Goal: Check status

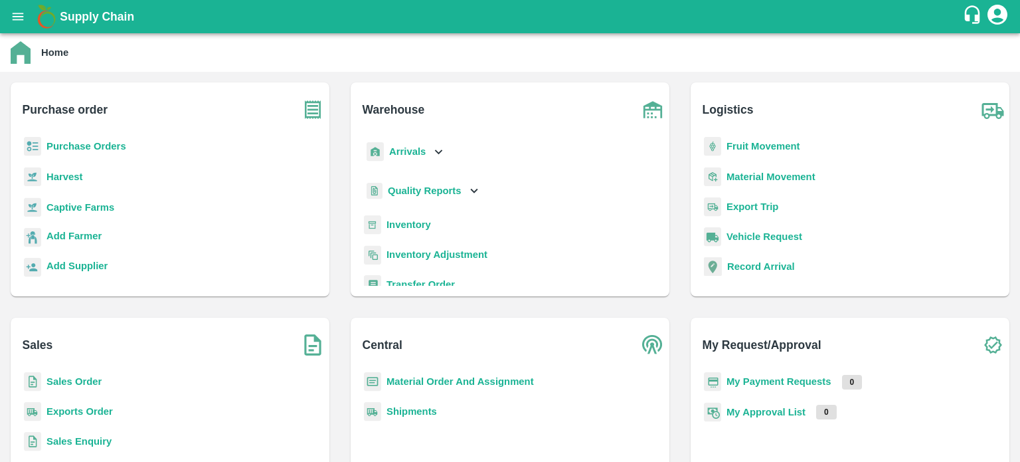
click at [72, 387] on p "Sales Order" at bounding box center [74, 381] width 55 height 15
click at [68, 381] on b "Sales Order" at bounding box center [74, 381] width 55 height 11
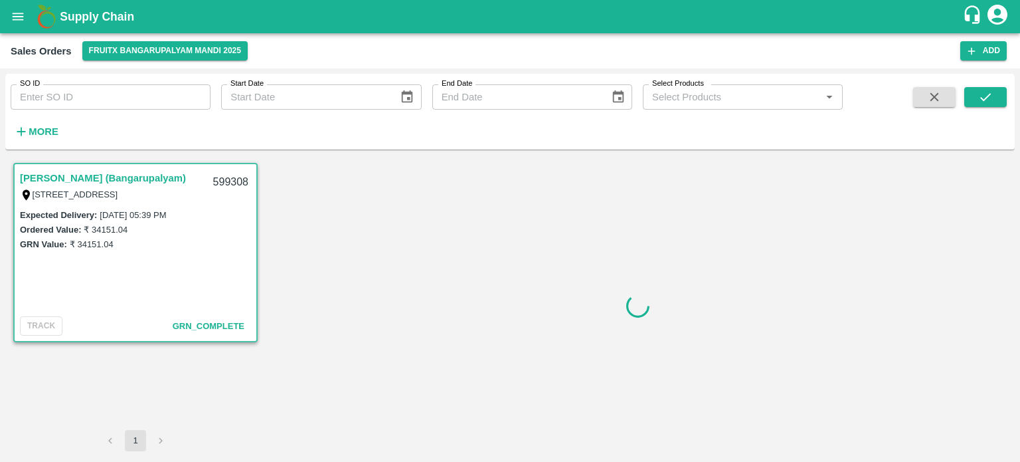
click at [93, 111] on div "SO ID SO ID Start Date Start Date End Date End Date Select Products Select Prod…" at bounding box center [421, 108] width 843 height 69
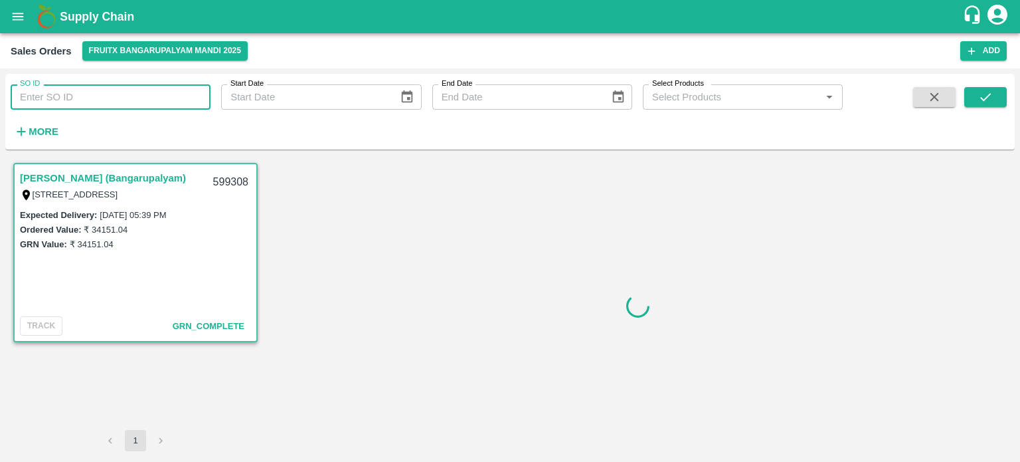
click at [88, 108] on input "SO ID" at bounding box center [111, 96] width 200 height 25
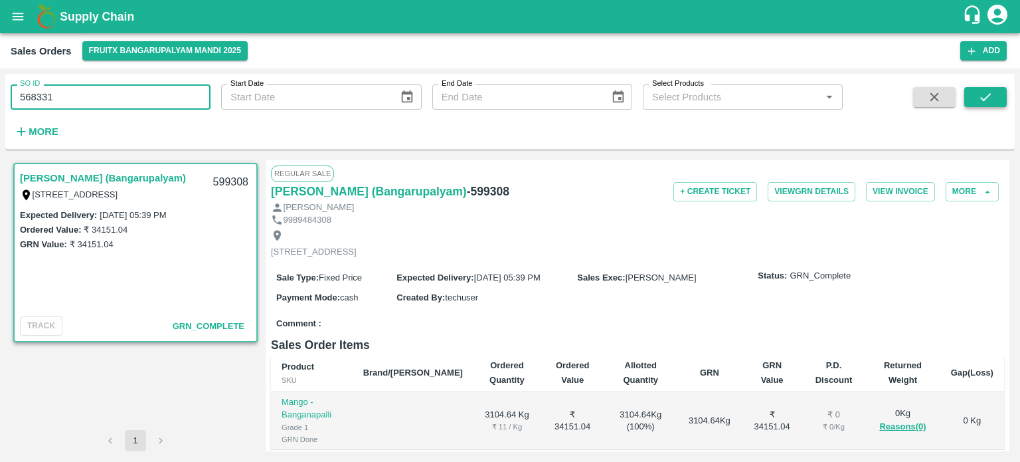
type input "568331"
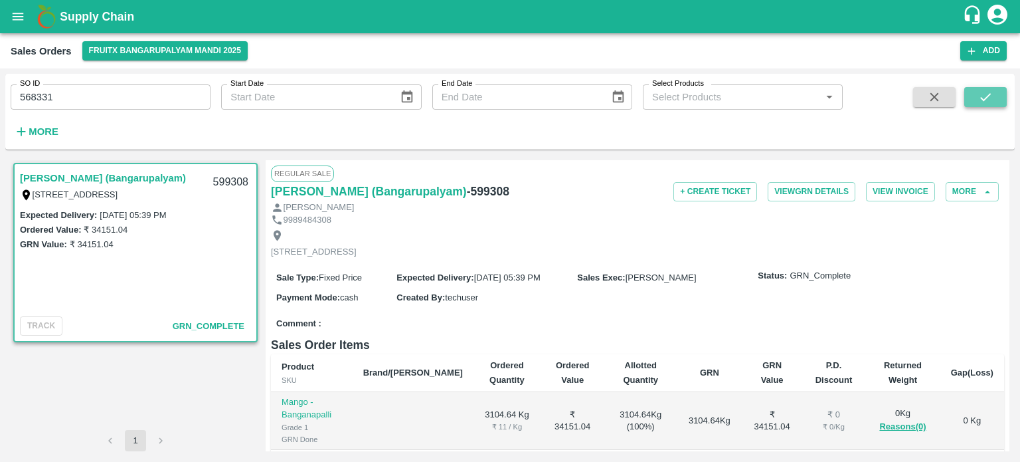
click at [974, 88] on button "submit" at bounding box center [986, 97] width 43 height 20
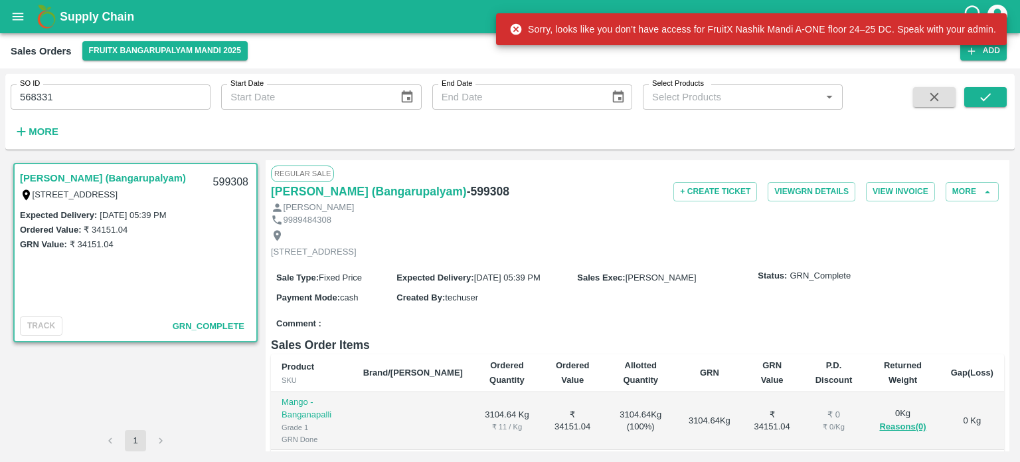
click at [674, 59] on div "Sales Orders FruitX Bangarupalyam Mandi 2025" at bounding box center [486, 50] width 950 height 19
